Goal: Information Seeking & Learning: Learn about a topic

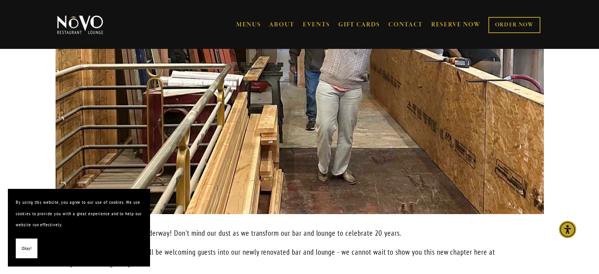
scroll to position [591, 0]
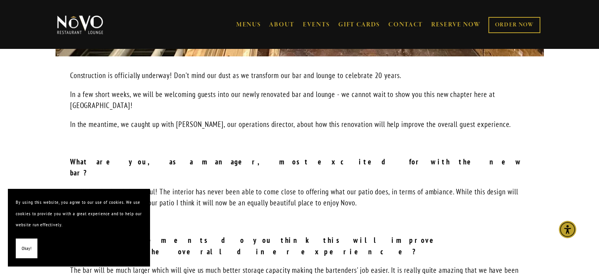
click at [222, 235] on strong "In what elements do you think this will improve service/the overall diner exper…" at bounding box center [261, 245] width 382 height 21
click at [11, 251] on section "By using this website, you agree to our use of cookies. We use cookies to provi…" at bounding box center [79, 227] width 142 height 77
click at [13, 249] on section "By using this website, you agree to our use of cookies. We use cookies to provi…" at bounding box center [79, 227] width 142 height 77
click at [16, 249] on button "Okay!" at bounding box center [27, 248] width 22 height 20
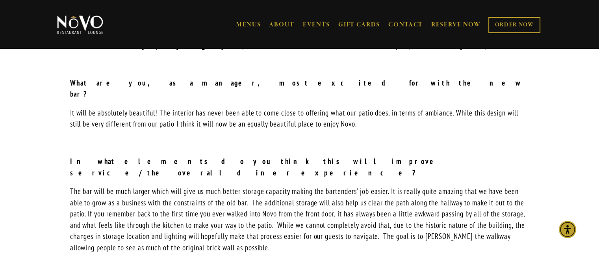
scroll to position [709, 0]
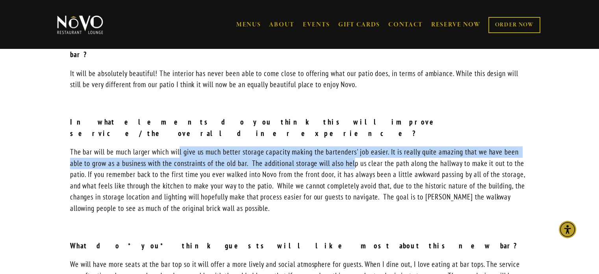
drag, startPoint x: 188, startPoint y: 121, endPoint x: 359, endPoint y: 125, distance: 171.8
click at [359, 146] on p "The bar will be much larger which will give us much better storage capacity mak…" at bounding box center [299, 179] width 459 height 67
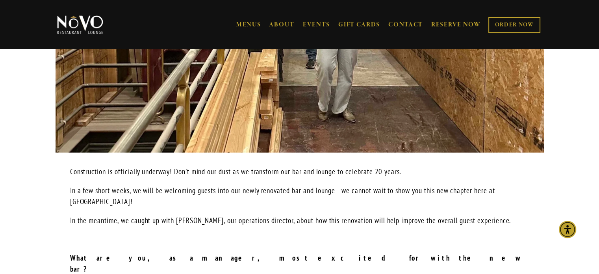
scroll to position [552, 0]
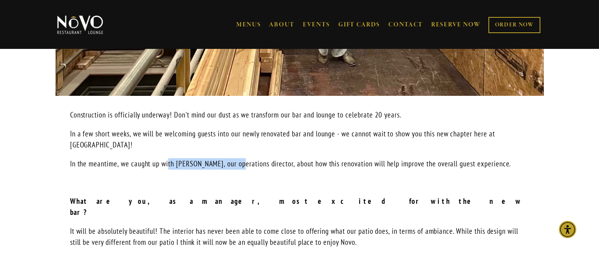
drag, startPoint x: 177, startPoint y: 154, endPoint x: 244, endPoint y: 158, distance: 67.1
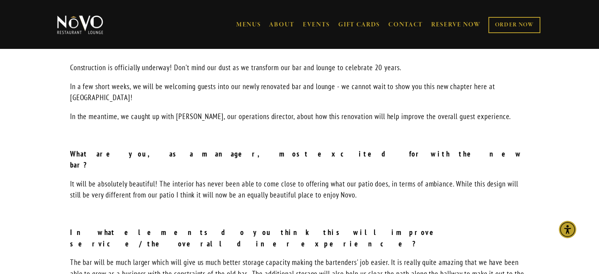
scroll to position [591, 0]
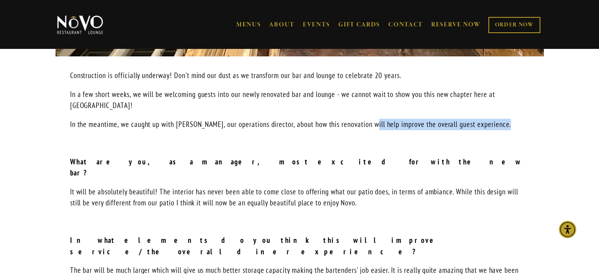
drag, startPoint x: 377, startPoint y: 114, endPoint x: 515, endPoint y: 109, distance: 138.0
click at [515, 119] on p "In the meantime, we caught up with [PERSON_NAME], our operations director, abou…" at bounding box center [299, 124] width 459 height 11
copy p "will help improve the overall guest experience"
